Goal: Navigation & Orientation: Find specific page/section

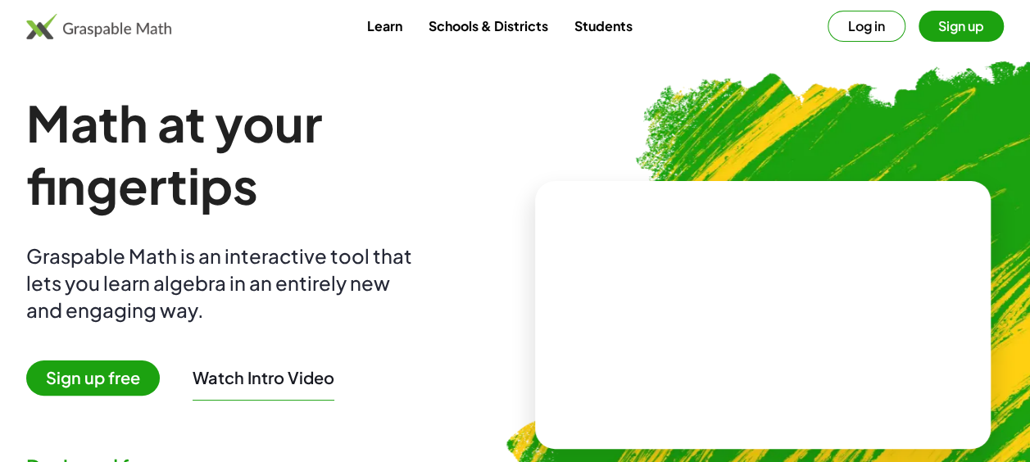
click at [380, 28] on link "Learn" at bounding box center [383, 26] width 61 height 30
click at [603, 23] on link "Students" at bounding box center [603, 26] width 84 height 30
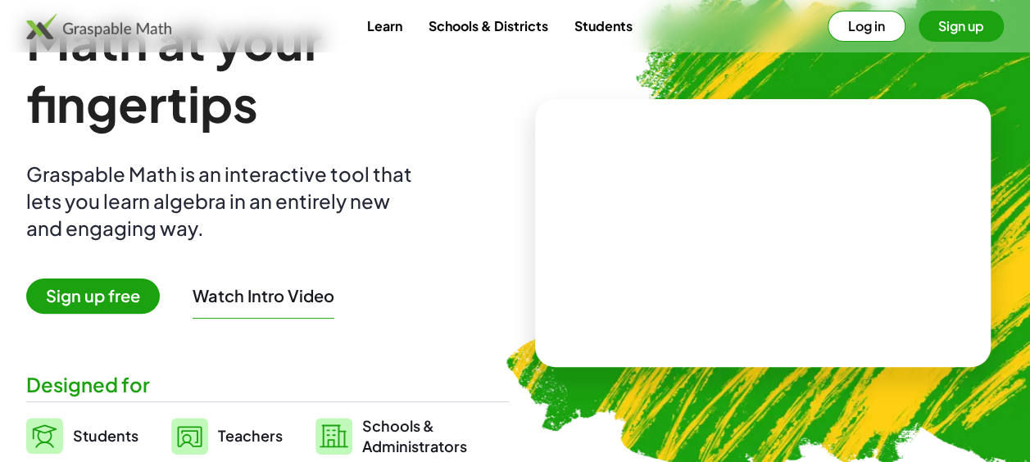
scroll to position [164, 0]
